Goal: Find specific page/section: Find specific page/section

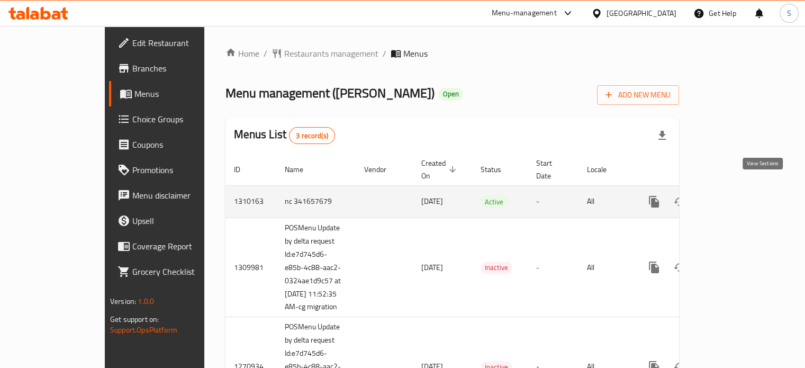
click at [737, 195] on icon "enhanced table" at bounding box center [730, 201] width 13 height 13
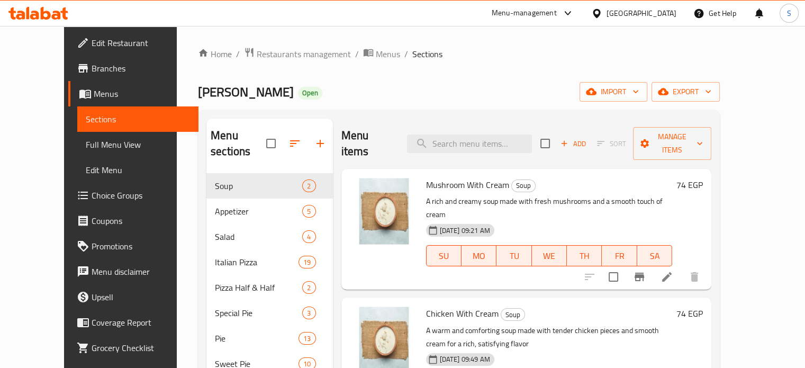
click at [279, 46] on div "Home / Restaurants management / Menus / Sections [PERSON_NAME] Open import expo…" at bounding box center [459, 271] width 564 height 490
click at [277, 51] on span "Restaurants management" at bounding box center [304, 54] width 94 height 13
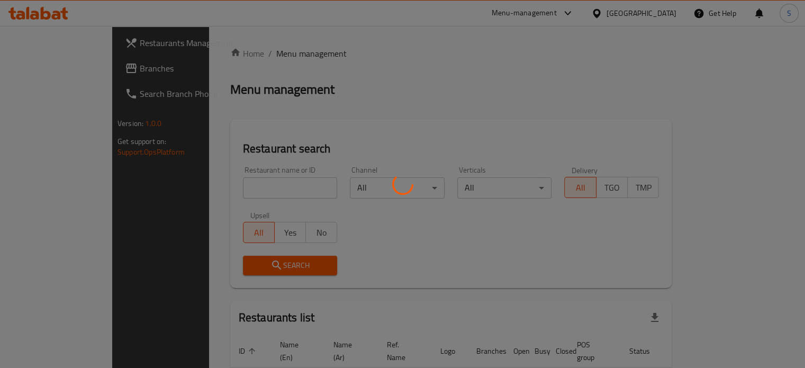
click at [195, 180] on div at bounding box center [402, 184] width 805 height 368
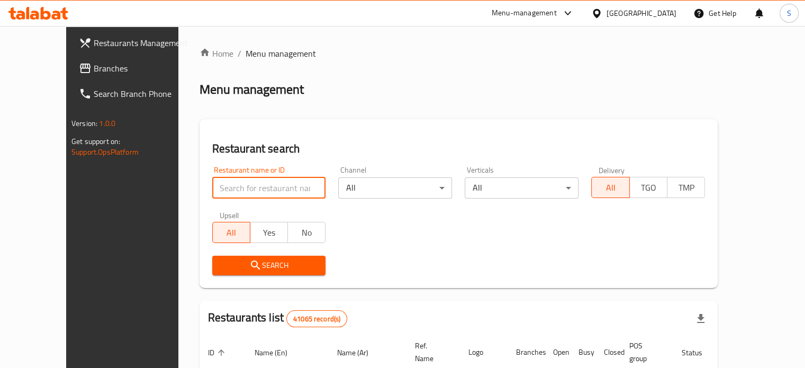
click at [212, 180] on input "search" at bounding box center [269, 187] width 114 height 21
type input "Bowla"
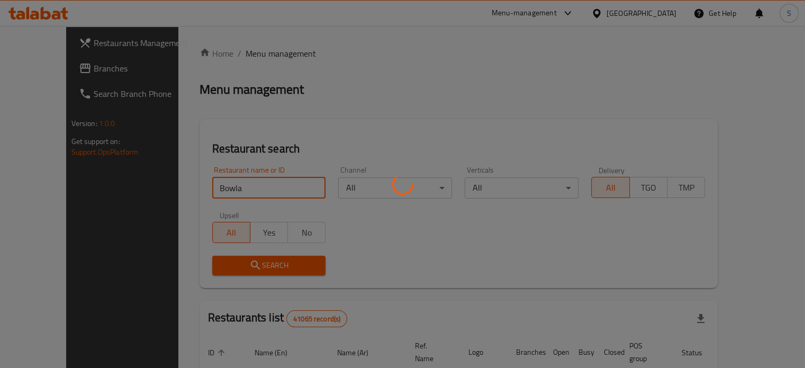
click button "Search" at bounding box center [269, 266] width 114 height 20
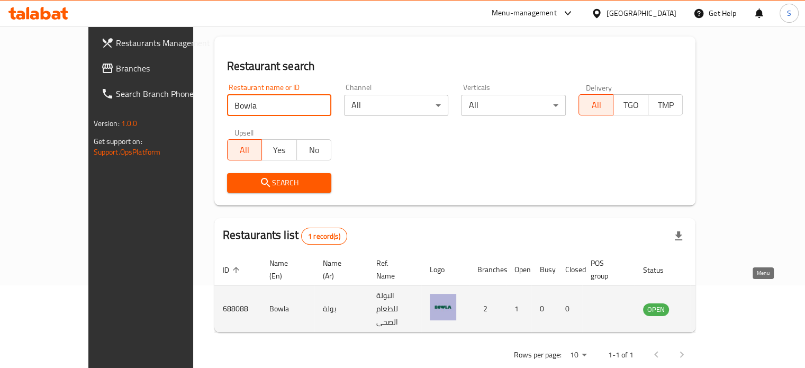
click at [711, 305] on icon "enhanced table" at bounding box center [705, 309] width 12 height 9
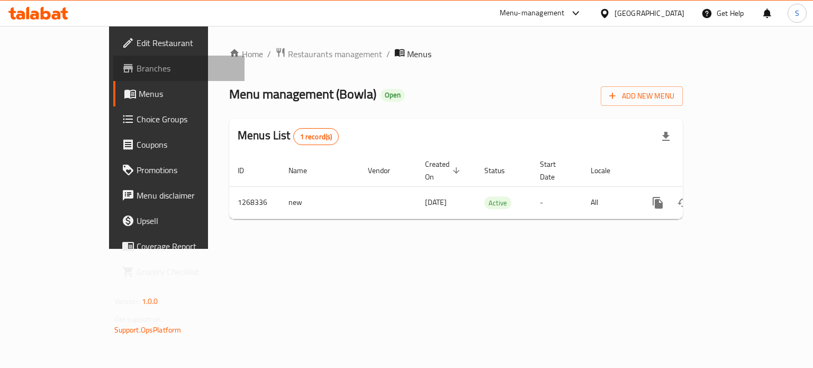
click at [137, 62] on span "Branches" at bounding box center [187, 68] width 100 height 13
